Goal: Transaction & Acquisition: Purchase product/service

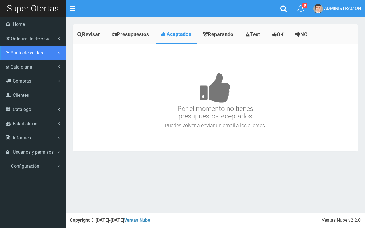
click at [19, 58] on link "Punto de ventas" at bounding box center [33, 53] width 66 height 14
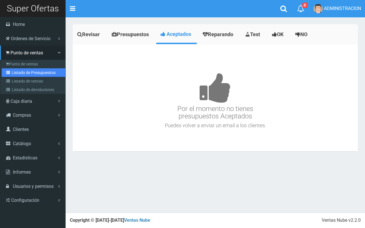
click at [25, 71] on link "Listado de Presupuestos" at bounding box center [34, 72] width 64 height 9
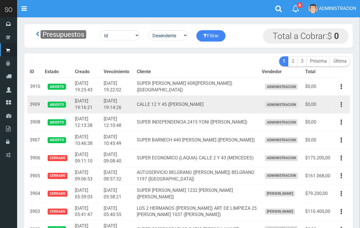
click at [341, 102] on icon "button" at bounding box center [340, 105] width 1 height 10
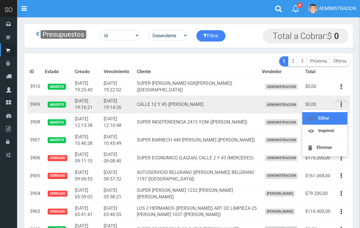
click at [338, 118] on link "Editar" at bounding box center [324, 118] width 45 height 13
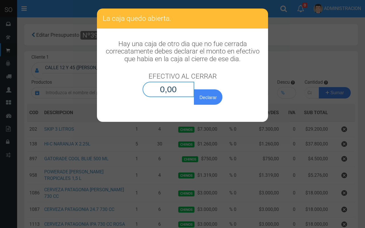
click at [183, 94] on input "0,00" at bounding box center [169, 89] width 52 height 15
type input "0,01"
click at [194, 90] on button "Declarar" at bounding box center [208, 97] width 29 height 15
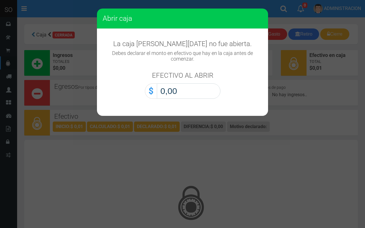
click at [201, 92] on input "0,00" at bounding box center [189, 91] width 64 height 15
type input "0,01"
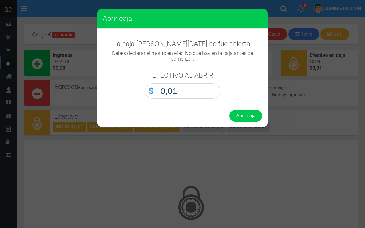
click at [229, 110] on button "Abrir caja" at bounding box center [245, 115] width 33 height 11
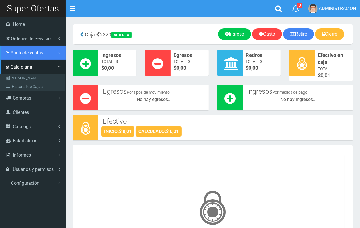
click at [7, 52] on icon at bounding box center [7, 52] width 3 height 5
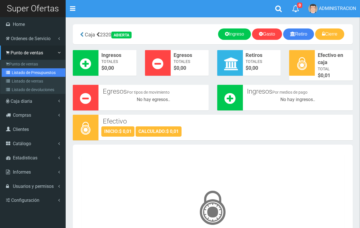
click at [19, 73] on link "Listado de Presupuestos" at bounding box center [34, 72] width 64 height 9
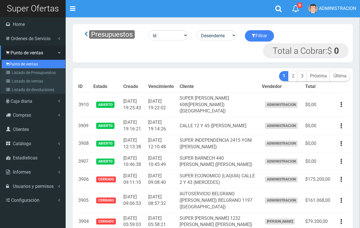
drag, startPoint x: 15, startPoint y: 65, endPoint x: 50, endPoint y: 59, distance: 35.8
click at [16, 66] on link "Punto de ventas" at bounding box center [34, 64] width 64 height 9
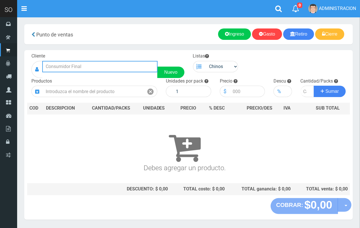
click at [114, 70] on input "text" at bounding box center [99, 66] width 115 height 11
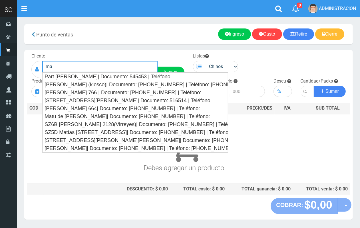
type input "m"
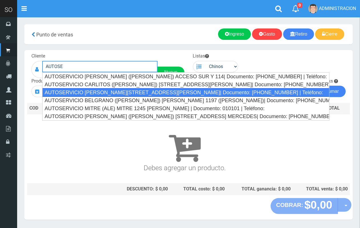
click at [124, 92] on div "AUTOSERVICIO [PERSON_NAME][STREET_ADDRESS][PERSON_NAME]| Documento: [PHONE_NUMB…" at bounding box center [185, 92] width 287 height 9
type input "AUTOSERVICIO [PERSON_NAME][STREET_ADDRESS][PERSON_NAME]| Documento: [PHONE_NUMB…"
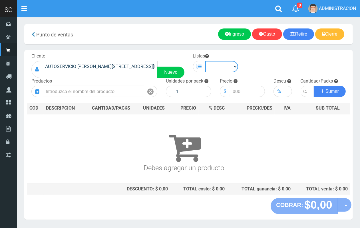
click at [225, 66] on select "Chinos . ." at bounding box center [221, 66] width 33 height 11
select select "1"
click at [205, 61] on select "Chinos . ." at bounding box center [221, 66] width 33 height 11
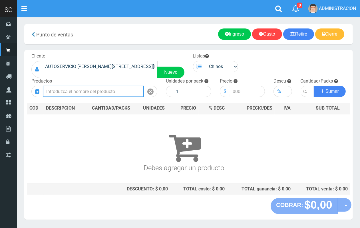
drag, startPoint x: 126, startPoint y: 90, endPoint x: 89, endPoint y: 0, distance: 96.9
click at [126, 90] on input "text" at bounding box center [93, 91] width 101 height 11
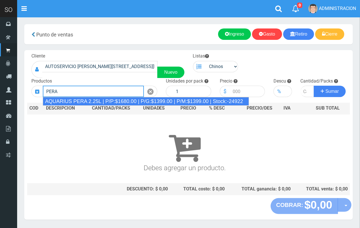
click at [129, 101] on div "AQUARIUS PERA 2.25L | P/P:$1680.00 | P/G:$1399.00 | P/M:$1399.00 | Stock:-24922" at bounding box center [146, 101] width 206 height 9
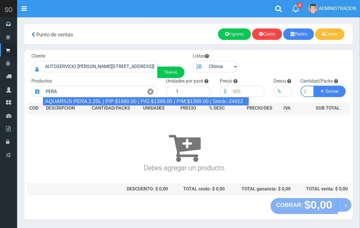
type input "AQUARIUS PERA 2.25L | P/P:$1680.00 | P/G:$1399.00 | P/M:$1399.00 | Stock:-24922"
type input "6"
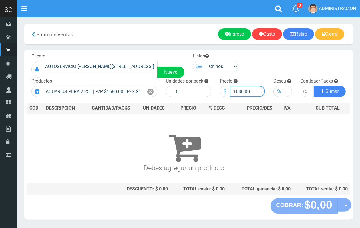
drag, startPoint x: 243, startPoint y: 90, endPoint x: 236, endPoint y: 89, distance: 6.9
click at [236, 89] on input "1680.00" at bounding box center [247, 91] width 35 height 11
type input "1550.00"
click at [303, 90] on input "number" at bounding box center [307, 91] width 14 height 11
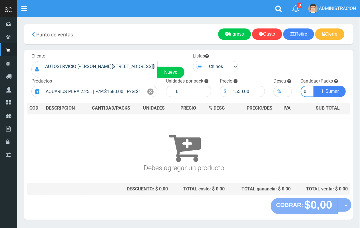
type input "30"
click at [313, 86] on button "Sumar" at bounding box center [329, 91] width 32 height 11
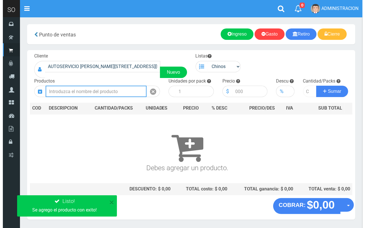
scroll to position [0, 0]
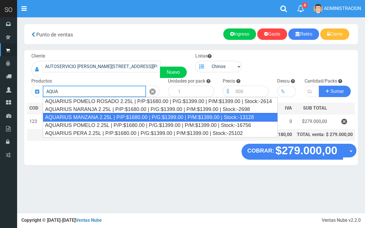
click at [106, 116] on div "AQUARIUS MANZANA 2.25L | P/P:$1680.00 | P/G:$1399.00 | P/M:$1399.00 | Stock:-13…" at bounding box center [160, 117] width 235 height 9
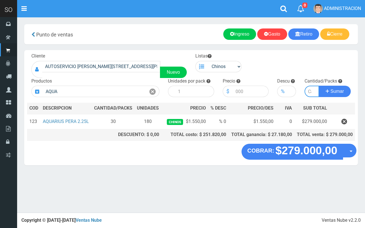
type input "AQUARIUS MANZANA 2.25L | P/P:$1680.00 | P/G:$1399.00 | P/M:$1399.00 | Stock:-13…"
type input "6"
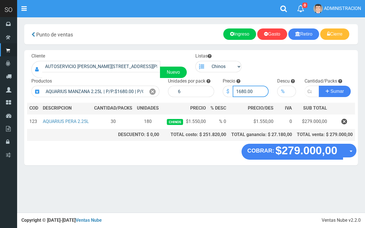
drag, startPoint x: 246, startPoint y: 90, endPoint x: 238, endPoint y: 88, distance: 8.0
click at [238, 89] on input "1680.00" at bounding box center [251, 91] width 36 height 11
type input "1550.00"
click at [308, 89] on input "number" at bounding box center [312, 91] width 15 height 11
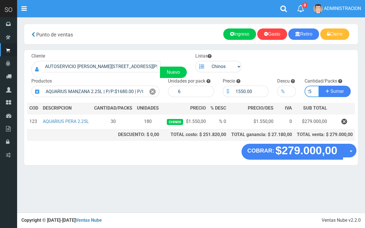
type input "25"
click at [319, 86] on button "Sumar" at bounding box center [335, 91] width 32 height 11
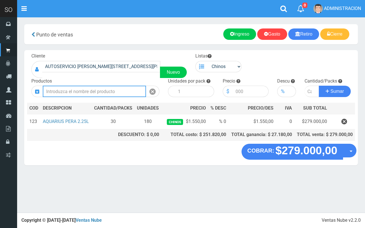
scroll to position [0, 0]
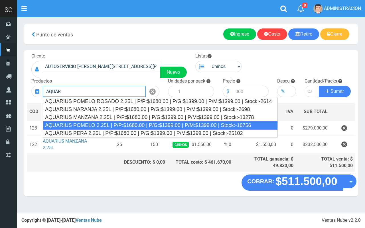
click at [115, 123] on div "AQUARIUS POMELO 2.25L | P/P:$1680.00 | P/G:$1399.00 | P/M:$1399.00 | Stock:-167…" at bounding box center [160, 125] width 235 height 9
type input "AQUARIUS POMELO 2.25L | P/P:$1680.00 | P/G:$1399.00 | P/M:$1399.00 | Stock:-167…"
type input "6"
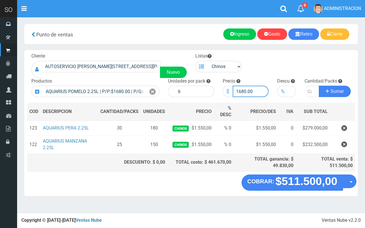
drag, startPoint x: 246, startPoint y: 92, endPoint x: 240, endPoint y: 92, distance: 6.0
click at [240, 92] on input "1680.00" at bounding box center [251, 91] width 36 height 11
type input "1550.00"
click at [309, 87] on input "number" at bounding box center [312, 91] width 15 height 11
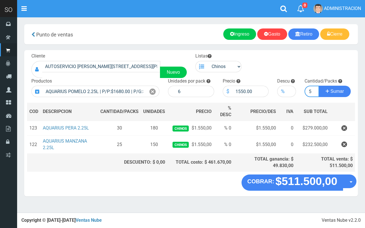
type input "15"
click at [319, 86] on button "Sumar" at bounding box center [335, 91] width 32 height 11
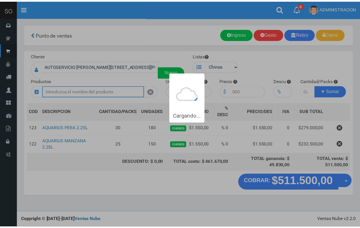
scroll to position [0, 0]
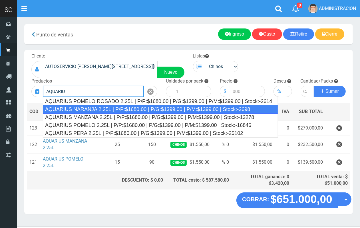
click at [119, 111] on div "AQUARIUS NARANJA 2.25L | P/P:$1680.00 | P/G:$1399.00 | P/M:$1399.00 | Stock:-26…" at bounding box center [160, 109] width 235 height 9
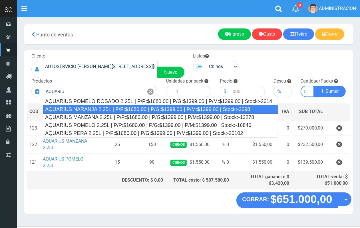
type input "AQUARIUS NARANJA 2.25L | P/P:$1680.00 | P/G:$1399.00 | P/M:$1399.00 | Stock:-26…"
type input "6"
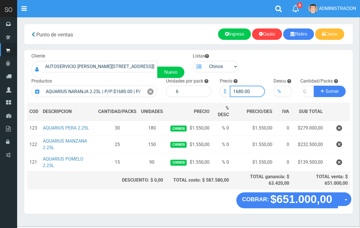
drag, startPoint x: 243, startPoint y: 90, endPoint x: 236, endPoint y: 90, distance: 7.2
click at [236, 90] on input "1680.00" at bounding box center [247, 91] width 35 height 11
type input "1550.00"
click at [304, 93] on input "number" at bounding box center [307, 91] width 14 height 11
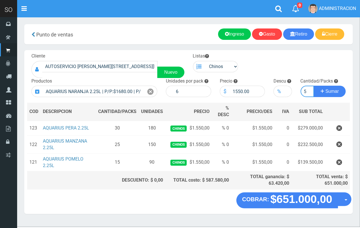
type input "15"
click at [313, 86] on button "Sumar" at bounding box center [329, 91] width 32 height 11
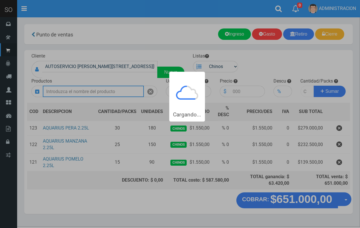
scroll to position [0, 0]
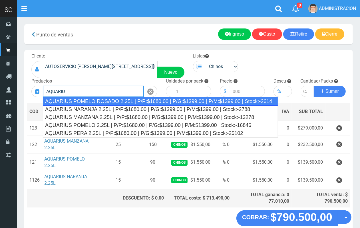
click at [108, 99] on div "AQUARIUS POMELO ROSADO 2.25L | P/P:$1680.00 | P/G:$1399.00 | P/M:$1399.00 | Sto…" at bounding box center [160, 101] width 235 height 9
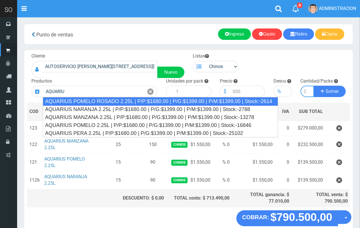
type input "AQUARIUS POMELO ROSADO 2.25L | P/P:$1680.00 | P/G:$1399.00 | P/M:$1399.00 | Sto…"
type input "6"
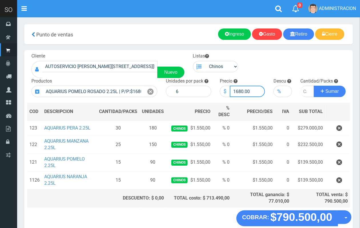
drag, startPoint x: 243, startPoint y: 89, endPoint x: 235, endPoint y: 89, distance: 7.4
click at [235, 89] on input "1680.00" at bounding box center [247, 91] width 35 height 11
type input "1550.00"
click at [302, 93] on input "number" at bounding box center [307, 91] width 14 height 11
type input "1"
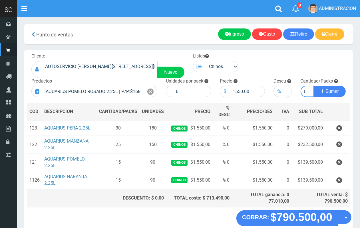
scroll to position [0, 3]
type input "15"
click at [313, 86] on button "Sumar" at bounding box center [329, 91] width 32 height 11
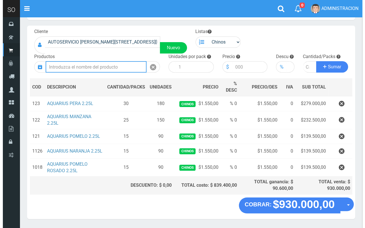
scroll to position [43, 0]
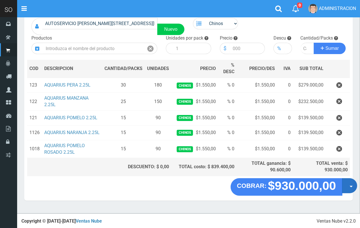
click at [353, 194] on button "Opciones" at bounding box center [349, 186] width 15 height 15
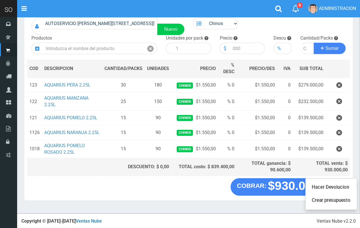
click at [343, 210] on ul "Hacer Devolucion Crear presupuesto" at bounding box center [331, 195] width 52 height 32
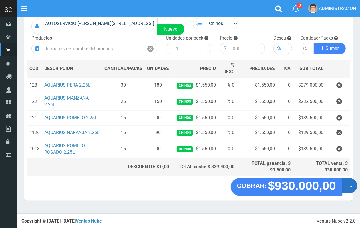
click at [349, 194] on button "Opciones" at bounding box center [349, 186] width 15 height 15
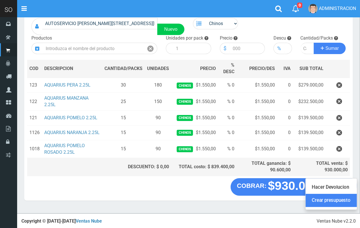
click at [335, 206] on link "Crear presupuesto" at bounding box center [330, 201] width 51 height 13
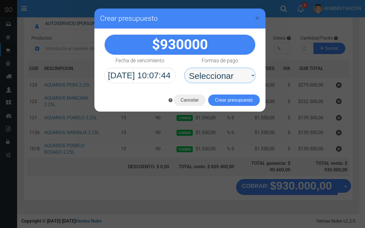
click at [202, 79] on select "Seleccionar Efectivo Tarjeta de Crédito Depósito Débito" at bounding box center [219, 75] width 71 height 15
select select "Efectivo"
click at [184, 68] on select "Seleccionar Efectivo Tarjeta de Crédito Depósito Débito" at bounding box center [219, 75] width 71 height 15
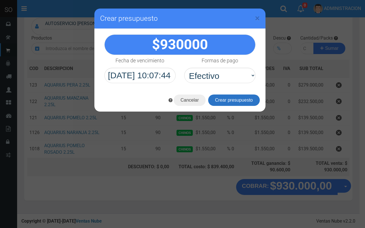
click at [220, 103] on button "Crear presupuesto" at bounding box center [234, 100] width 52 height 11
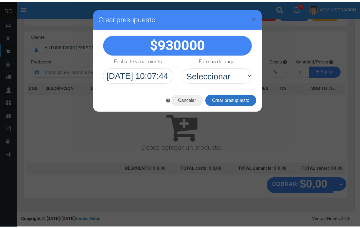
scroll to position [17, 0]
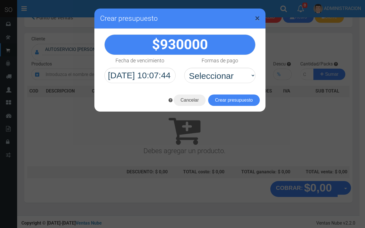
drag, startPoint x: 258, startPoint y: 16, endPoint x: 221, endPoint y: 2, distance: 39.1
click at [256, 16] on span "×" at bounding box center [257, 18] width 5 height 11
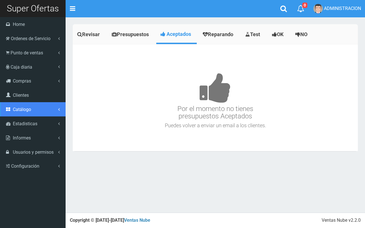
click at [27, 114] on link "Catálogo" at bounding box center [33, 109] width 66 height 14
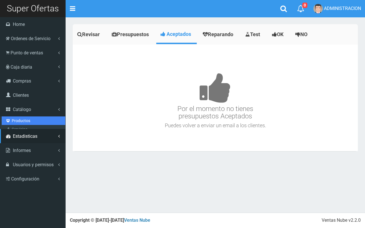
click at [27, 119] on link "Productos" at bounding box center [34, 121] width 64 height 9
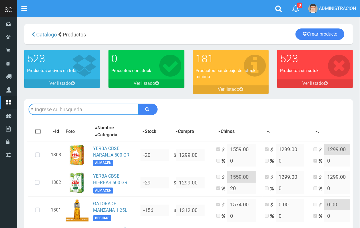
click at [57, 106] on input "text" at bounding box center [84, 109] width 110 height 11
type input "AQUA"
click at [138, 104] on button "submit" at bounding box center [147, 109] width 19 height 11
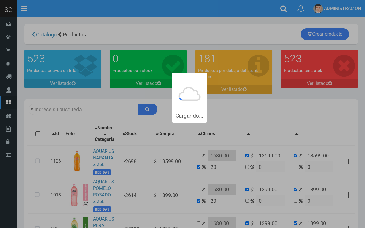
type input "AQUA"
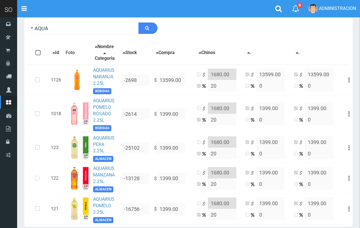
scroll to position [81, 0]
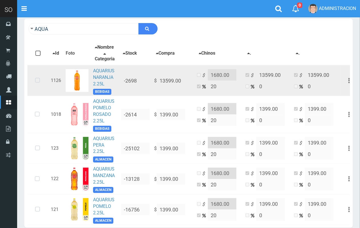
click at [39, 84] on icon at bounding box center [37, 80] width 15 height 19
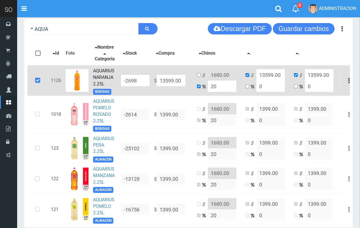
drag, startPoint x: 182, startPoint y: 84, endPoint x: 166, endPoint y: 83, distance: 15.8
click at [166, 83] on input "13599.00" at bounding box center [171, 80] width 29 height 11
type input "139"
type input "166.8"
type input "139"
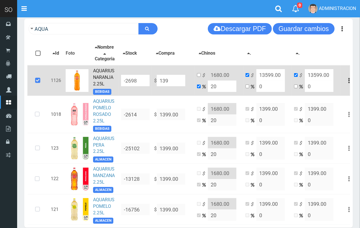
type input "139"
type input "1399"
type input "1678.8"
type input "1399"
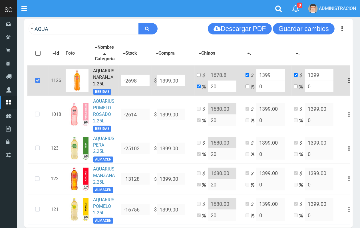
type input "1399.00"
click at [199, 77] on input "checkbox" at bounding box center [199, 75] width 4 height 4
checkbox input "true"
checkbox input "false"
drag, startPoint x: 230, startPoint y: 78, endPoint x: 217, endPoint y: 78, distance: 13.1
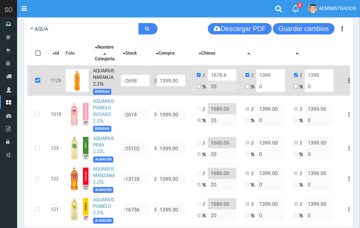
click at [217, 78] on input "1678.8" at bounding box center [222, 74] width 29 height 11
type input "1680.00"
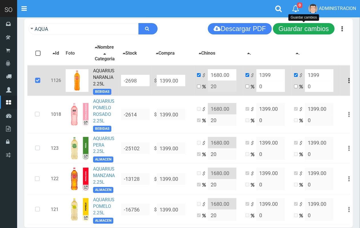
click at [313, 24] on button "Guardar cambios" at bounding box center [304, 28] width 62 height 11
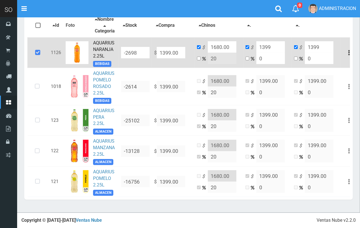
scroll to position [119, 0]
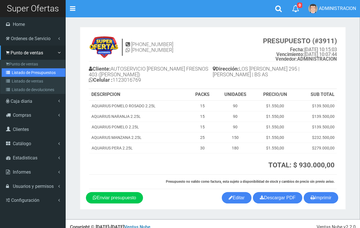
click at [25, 69] on link "Listado de Presupuestos" at bounding box center [34, 72] width 64 height 9
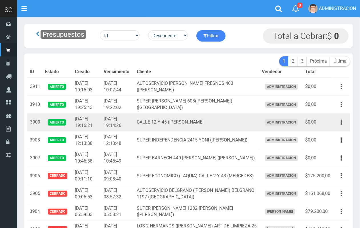
click at [341, 121] on icon "button" at bounding box center [340, 123] width 1 height 10
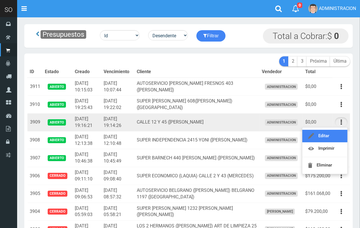
click at [337, 136] on link "Editar" at bounding box center [324, 136] width 45 height 13
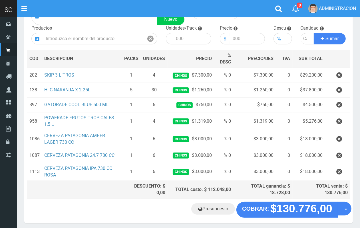
scroll to position [53, 0]
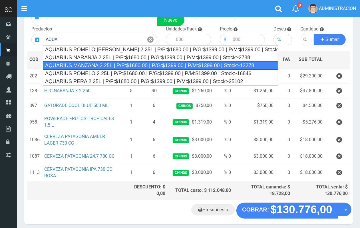
click at [194, 65] on div "AQUARIUS MANZANA 2.25L | P/P:$1680.00 | P/G:$1399.00 | P/M:$1399.00 | Stock:-13…" at bounding box center [160, 65] width 235 height 9
type input "AQUARIUS MANZANA 2.25L | P/P:$1680.00 | P/G:$1399.00 | P/M:$1399.00 | Stock:-13…"
type input "6"
type input "1680.00"
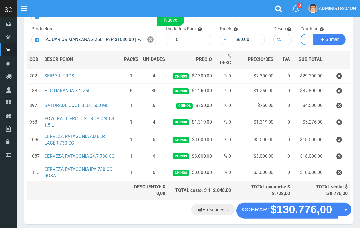
scroll to position [0, 1]
type input "1"
click at [313, 34] on button "Sumar" at bounding box center [329, 39] width 32 height 11
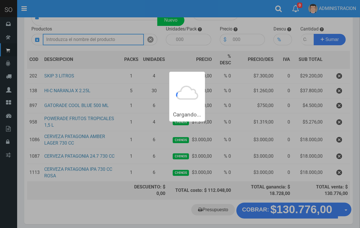
scroll to position [0, 0]
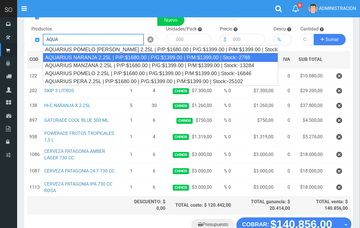
click at [116, 56] on div "AQUARIUS NARANJA 2.25L | P/P:$1680.00 | P/G:$1399.00 | P/M:$1399.00 | Stock:-27…" at bounding box center [160, 57] width 235 height 9
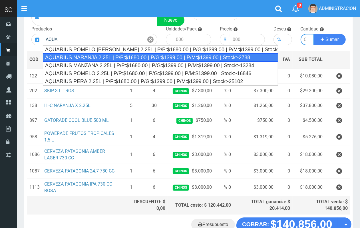
type input "AQUARIUS NARANJA 2.25L | P/P:$1680.00 | P/G:$1399.00 | P/M:$1399.00 | Stock:-27…"
type input "6"
type input "1680.00"
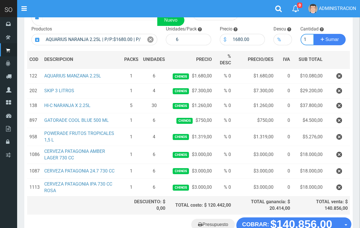
scroll to position [0, 1]
type input "1"
click at [313, 34] on button "Sumar" at bounding box center [329, 39] width 32 height 11
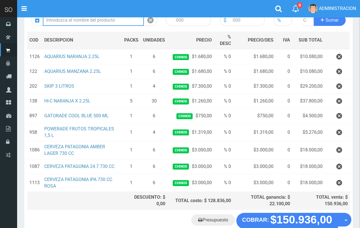
scroll to position [64, 0]
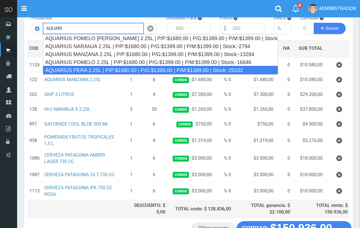
click at [158, 73] on div "AQUARIUS PERA 2.25L | P/P:$1680.00 | P/G:$1399.00 | P/M:$1399.00 | Stock:-25102" at bounding box center [160, 70] width 235 height 9
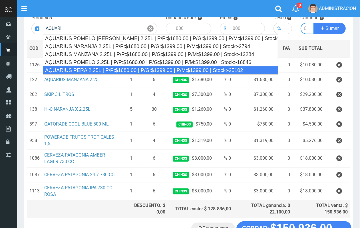
type input "AQUARIUS PERA 2.25L | P/P:$1680.00 | P/G:$1399.00 | P/M:$1399.00 | Stock:-25102"
type input "6"
type input "1680.00"
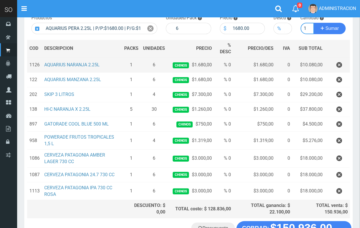
scroll to position [0, 1]
type input "1"
click at [313, 23] on button "Sumar" at bounding box center [329, 28] width 32 height 11
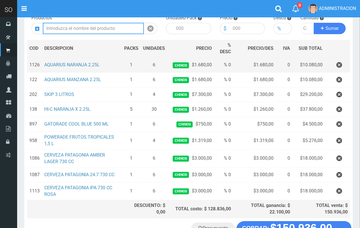
scroll to position [0, 0]
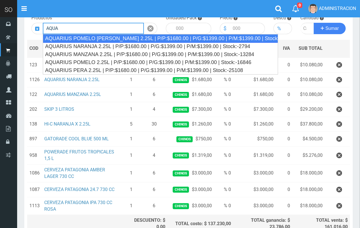
click at [218, 39] on div "AQUARIUS POMELO ROSADO 2.25L | P/P:$1680.00 | P/G:$1399.00 | P/M:$1399.00 | Sto…" at bounding box center [160, 38] width 235 height 9
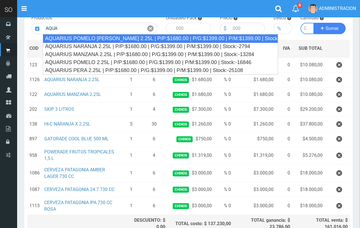
type input "AQUARIUS POMELO ROSADO 2.25L | P/P:$1680.00 | P/G:$1399.00 | P/M:$1399.00 | Sto…"
type input "6"
type input "1680.00"
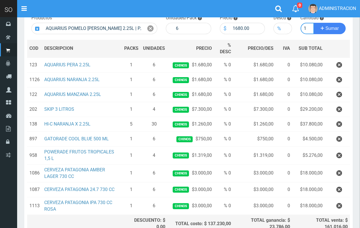
scroll to position [0, 1]
type input "1"
click at [313, 23] on button "Sumar" at bounding box center [329, 28] width 32 height 11
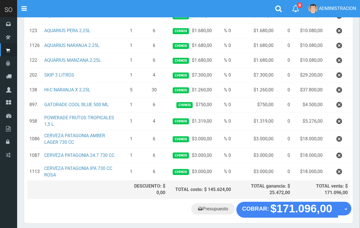
scroll to position [136, 0]
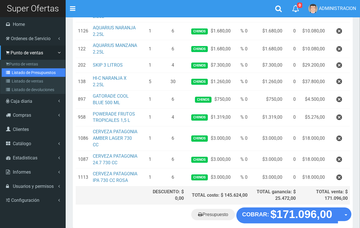
drag, startPoint x: 21, startPoint y: 72, endPoint x: 58, endPoint y: 72, distance: 37.7
click at [22, 72] on link "Listado de Presupuestos" at bounding box center [34, 72] width 64 height 9
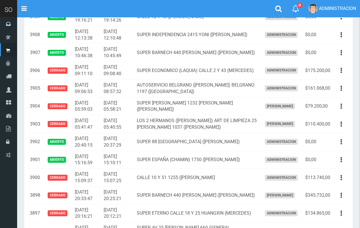
scroll to position [15, 0]
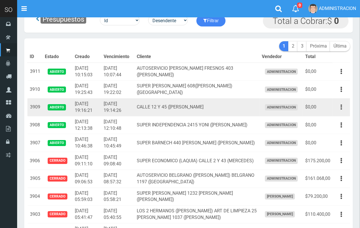
click at [342, 106] on button "button" at bounding box center [341, 107] width 13 height 10
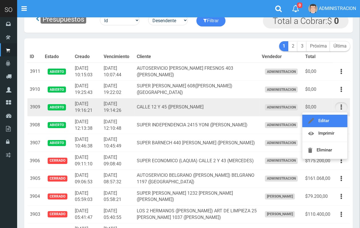
click at [334, 119] on link "Editar" at bounding box center [324, 121] width 45 height 13
